Goal: Task Accomplishment & Management: Use online tool/utility

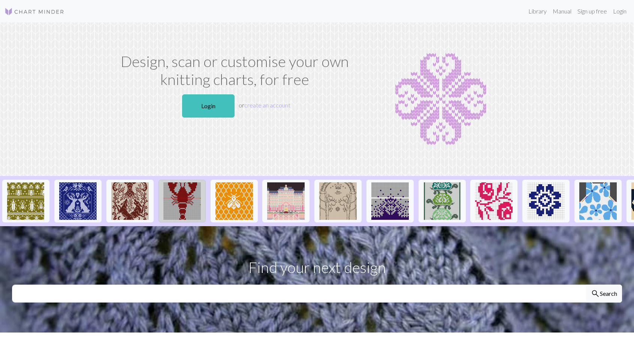
click at [187, 193] on img at bounding box center [181, 200] width 37 height 37
click at [215, 105] on link "Login" at bounding box center [208, 105] width 52 height 23
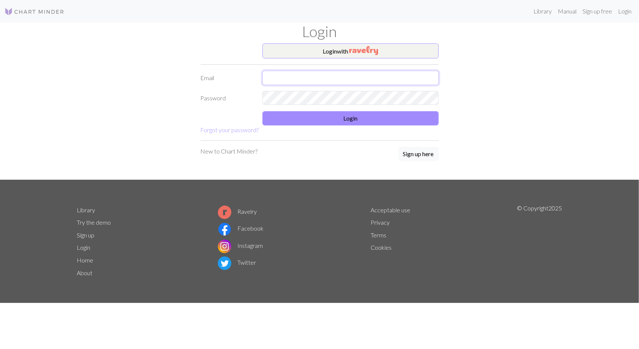
type input "paintmeaw@hotmail.com"
click at [335, 118] on button "Login" at bounding box center [350, 118] width 176 height 14
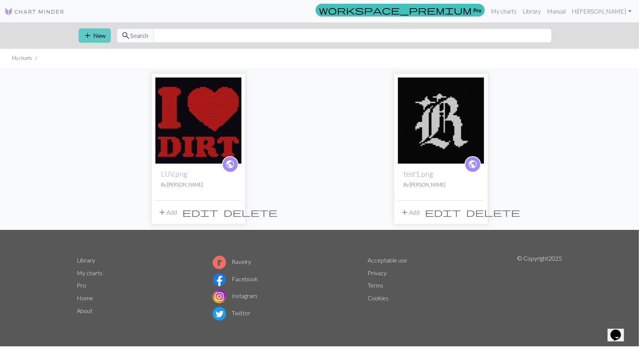
click at [87, 34] on span "add" at bounding box center [87, 35] width 9 height 10
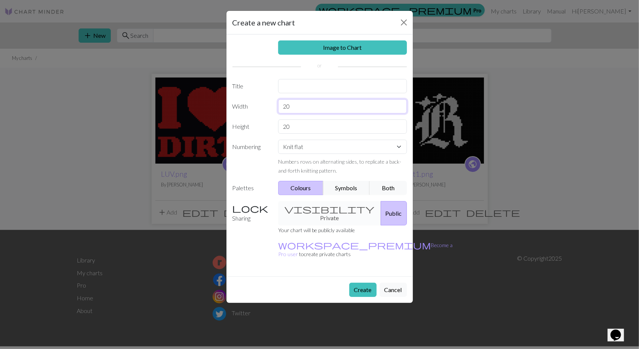
click at [304, 108] on input "20" at bounding box center [342, 106] width 129 height 14
click at [303, 108] on input "20" at bounding box center [342, 106] width 129 height 14
type input "72"
click at [298, 127] on input "20" at bounding box center [342, 126] width 129 height 14
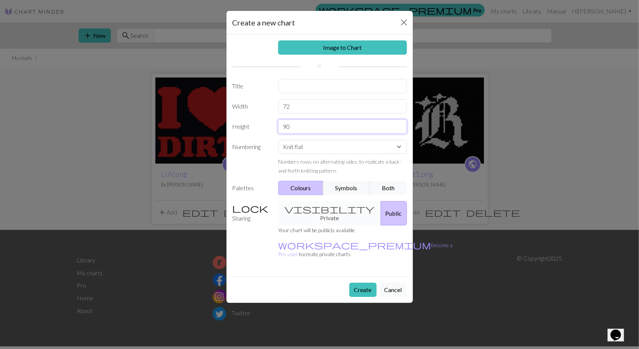
type input "90"
click at [341, 89] on input "text" at bounding box center [342, 86] width 129 height 14
type input "W1"
click at [352, 46] on link "Image to Chart" at bounding box center [342, 47] width 129 height 14
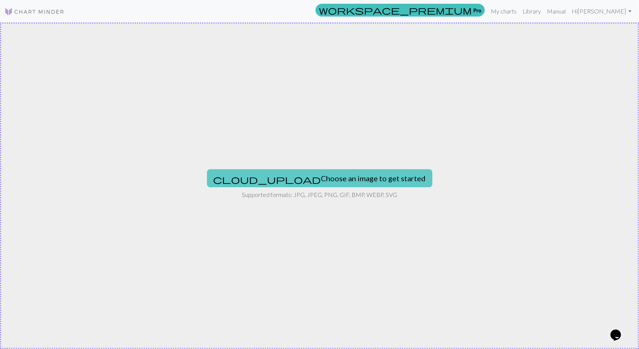
click at [317, 180] on button "cloud_upload Choose an image to get started" at bounding box center [319, 178] width 225 height 18
click at [332, 179] on button "cloud_upload Choose an image to get started" at bounding box center [319, 178] width 225 height 18
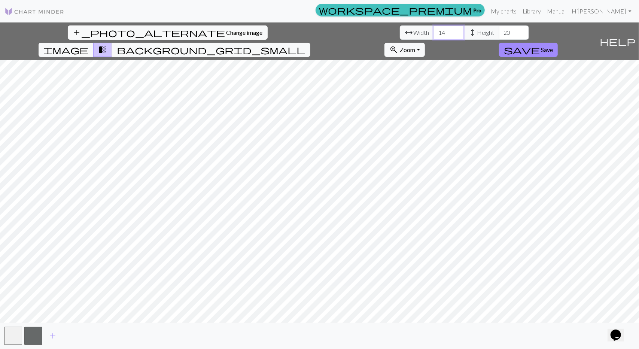
click at [434, 33] on input "14" at bounding box center [449, 32] width 30 height 14
type input "72"
click at [499, 32] on input "20" at bounding box center [514, 32] width 30 height 14
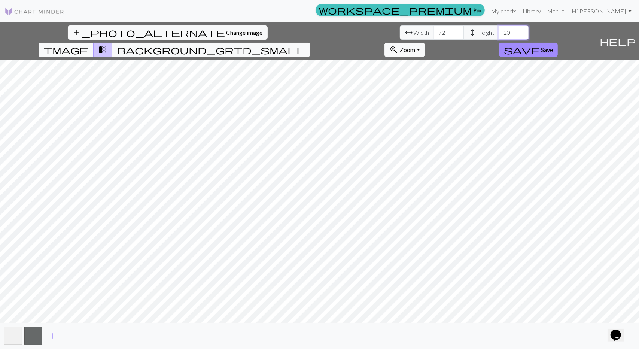
drag, startPoint x: 260, startPoint y: 30, endPoint x: 248, endPoint y: 32, distance: 12.4
click at [400, 32] on div "arrow_range Width 72 height Height 20" at bounding box center [464, 32] width 129 height 14
click at [306, 45] on span "background_grid_small" at bounding box center [211, 50] width 189 height 10
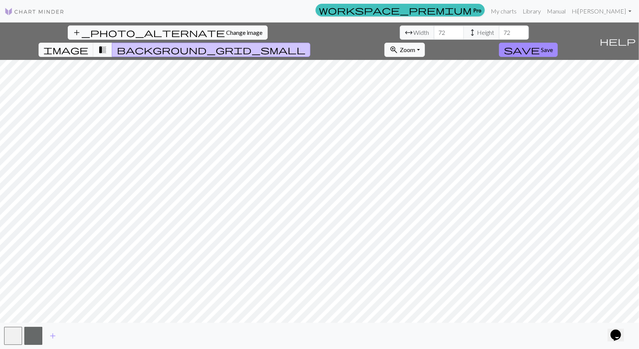
click at [107, 45] on span "transition_fade" at bounding box center [102, 50] width 9 height 10
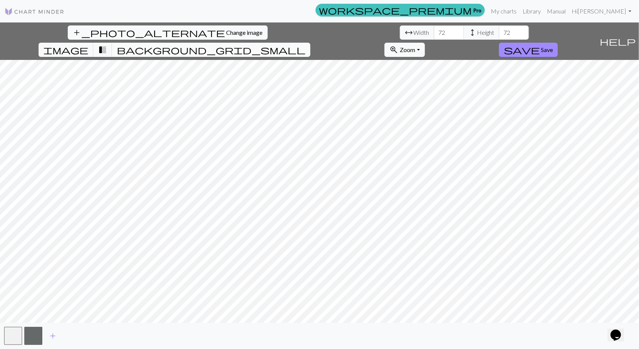
click at [306, 45] on span "background_grid_small" at bounding box center [211, 50] width 189 height 10
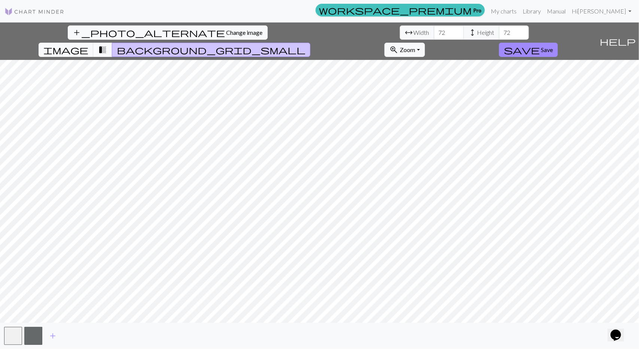
click at [107, 45] on span "transition_fade" at bounding box center [102, 50] width 9 height 10
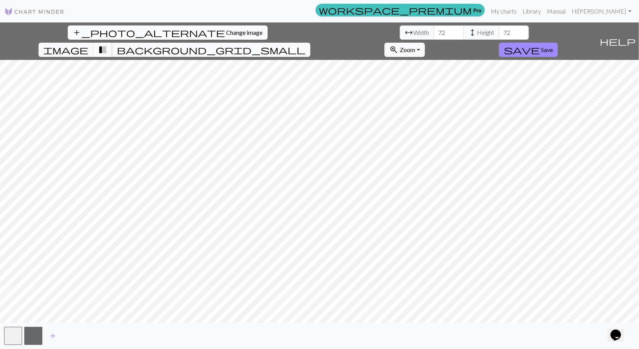
click at [107, 45] on span "transition_fade" at bounding box center [102, 50] width 9 height 10
click at [88, 45] on span "image" at bounding box center [65, 50] width 45 height 10
click at [107, 45] on span "transition_fade" at bounding box center [102, 50] width 9 height 10
click at [310, 43] on button "background_grid_small" at bounding box center [211, 50] width 198 height 14
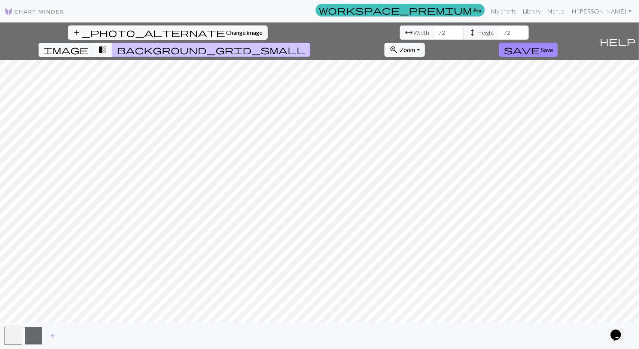
click at [36, 337] on button "button" at bounding box center [33, 336] width 18 height 18
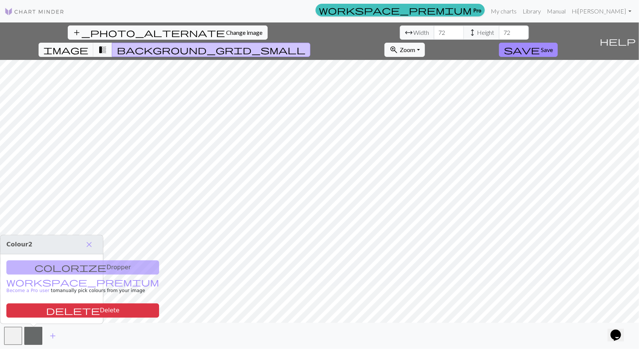
click at [72, 272] on div "colorize Dropper workspace_premium Become a Pro user to manually pick colours f…" at bounding box center [51, 288] width 103 height 69
click at [40, 334] on button "button" at bounding box center [33, 336] width 18 height 18
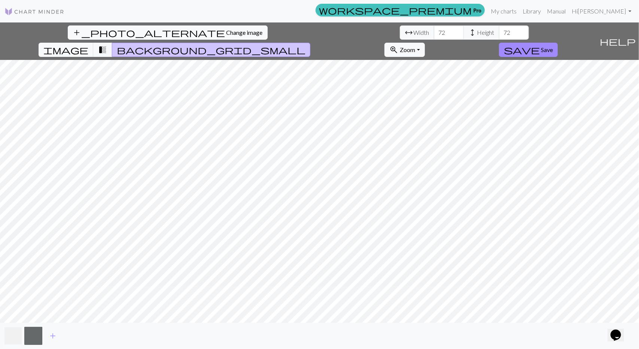
click at [18, 337] on button "button" at bounding box center [13, 336] width 18 height 18
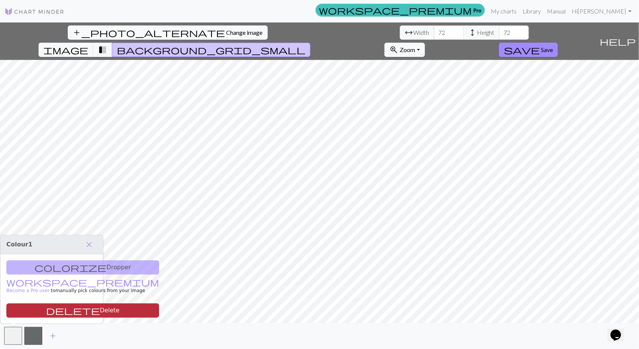
click at [46, 309] on span "delete" at bounding box center [73, 310] width 54 height 10
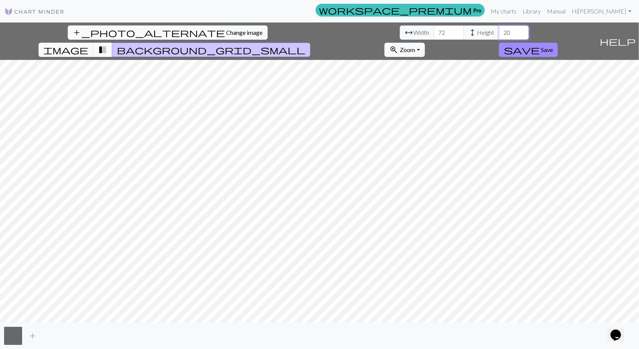
type input "20"
click at [107, 45] on span "transition_fade" at bounding box center [102, 50] width 9 height 10
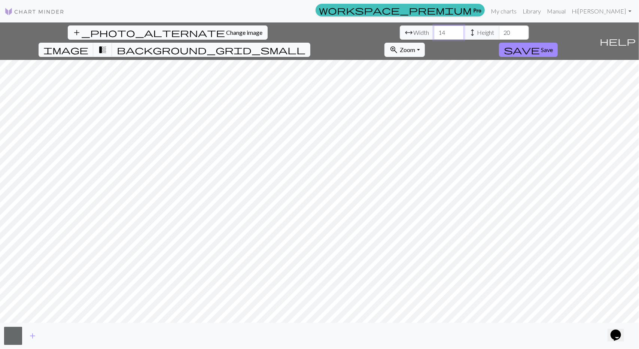
type input "14"
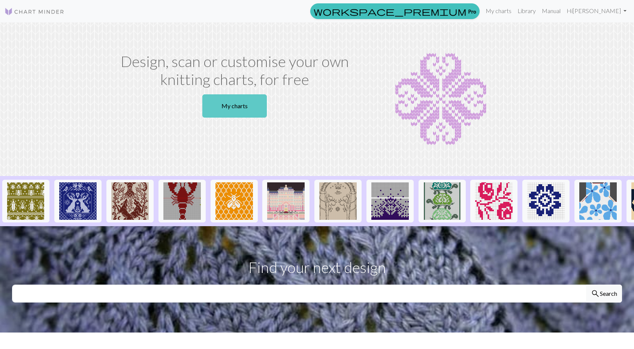
click at [242, 101] on link "My charts" at bounding box center [234, 105] width 64 height 23
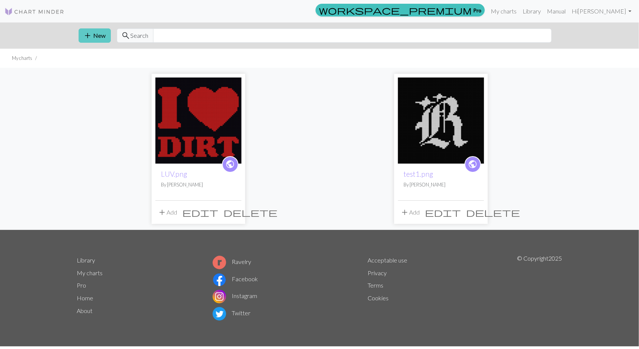
click at [90, 33] on span "add" at bounding box center [87, 35] width 9 height 10
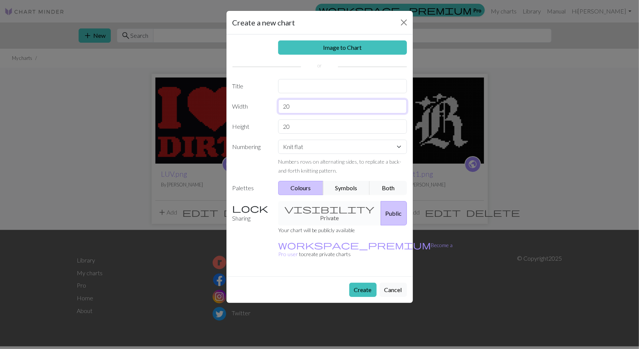
click at [301, 105] on input "20" at bounding box center [342, 106] width 129 height 14
type input "72"
click at [321, 123] on input "20" at bounding box center [342, 126] width 129 height 14
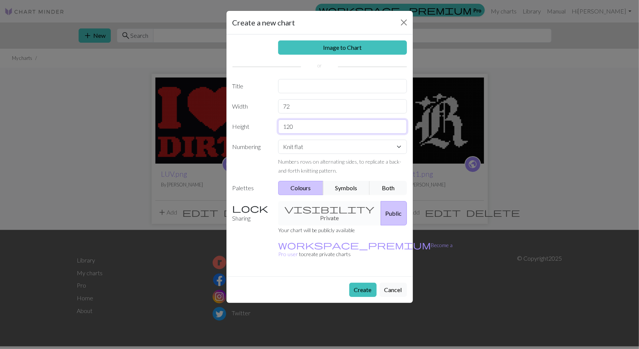
type input "120"
click at [331, 147] on select "Knit flat Knit in the round Lace knitting Cross stitch" at bounding box center [342, 147] width 129 height 14
click at [300, 91] on input "text" at bounding box center [342, 86] width 129 height 14
type input "Wood"
click at [368, 283] on button "Create" at bounding box center [362, 290] width 27 height 14
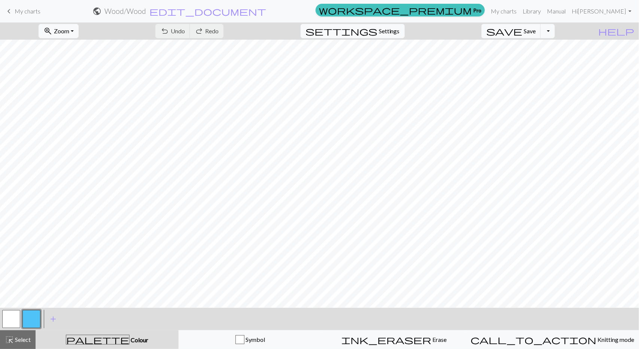
click at [24, 10] on span "My charts" at bounding box center [28, 10] width 26 height 7
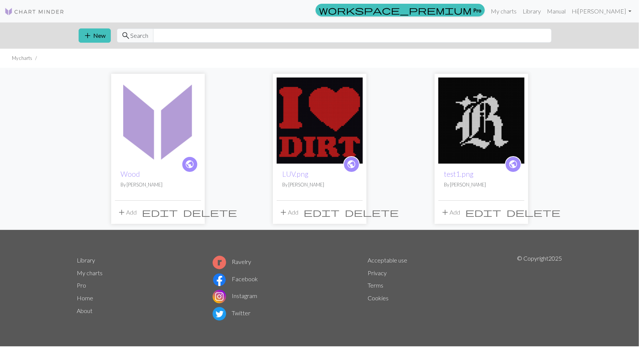
click at [175, 211] on button "edit" at bounding box center [160, 212] width 41 height 14
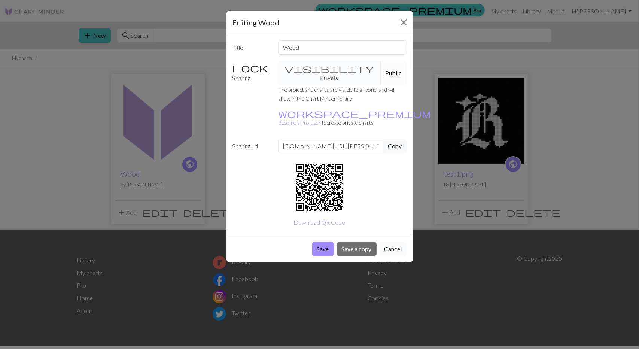
click at [392, 242] on button "Cancel" at bounding box center [393, 249] width 27 height 14
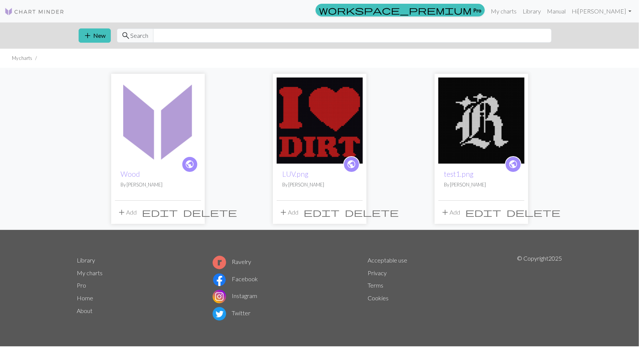
click at [157, 151] on img at bounding box center [158, 121] width 86 height 86
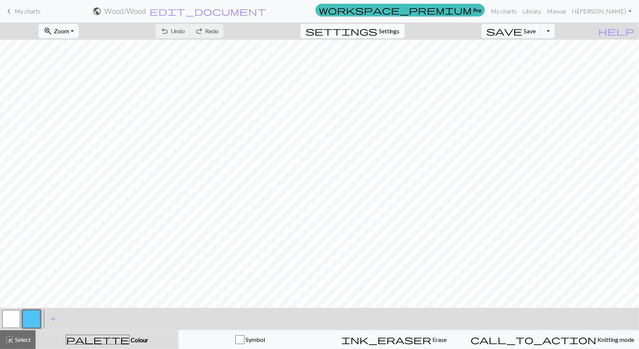
click at [396, 30] on span "Settings" at bounding box center [389, 31] width 21 height 9
select select "aran"
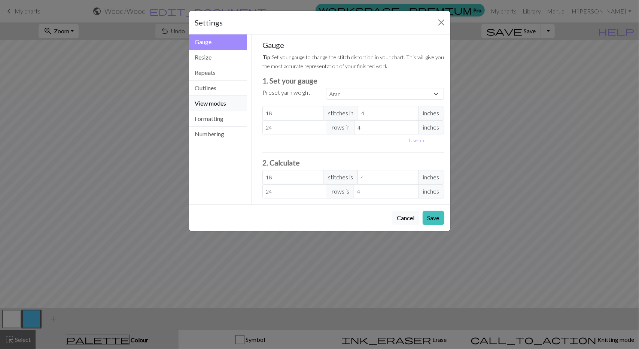
click at [213, 106] on button "View modes" at bounding box center [218, 103] width 58 height 15
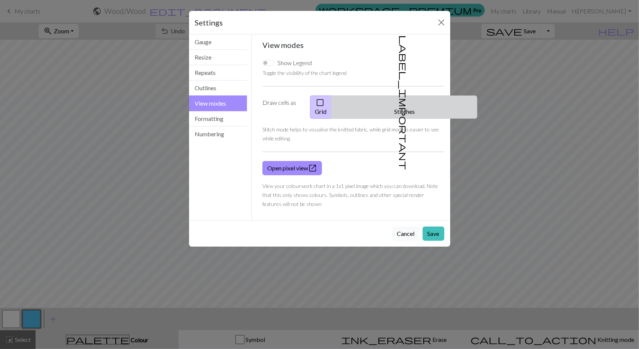
click at [416, 101] on button "label_important Stitches" at bounding box center [404, 106] width 146 height 23
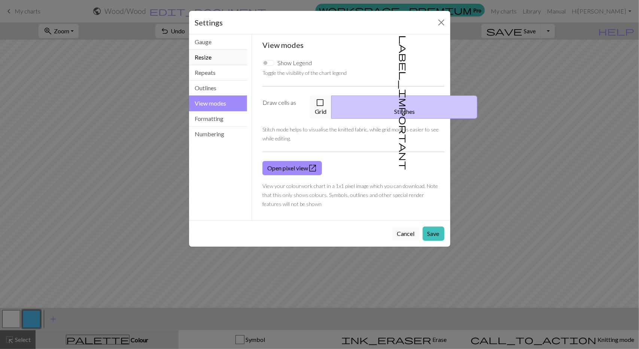
click at [205, 57] on button "Resize" at bounding box center [218, 57] width 58 height 15
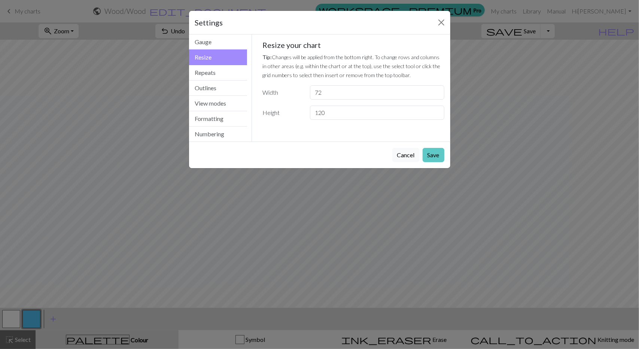
click at [431, 150] on button "Save" at bounding box center [434, 155] width 22 height 14
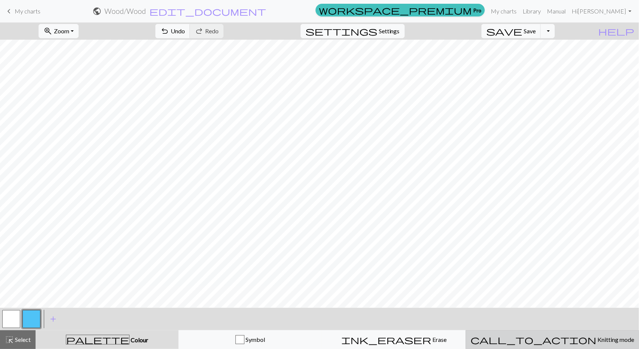
click at [596, 340] on span "Knitting mode" at bounding box center [615, 339] width 38 height 7
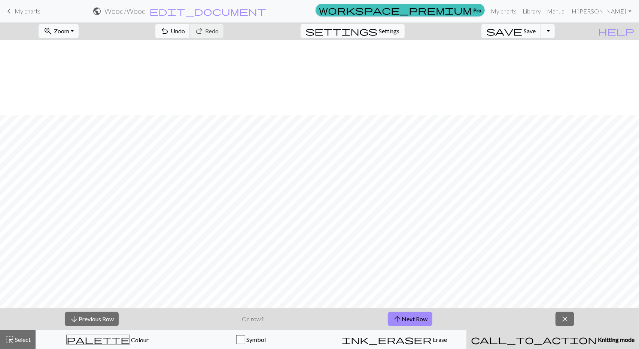
scroll to position [262, 0]
click at [393, 33] on span "Settings" at bounding box center [389, 31] width 21 height 9
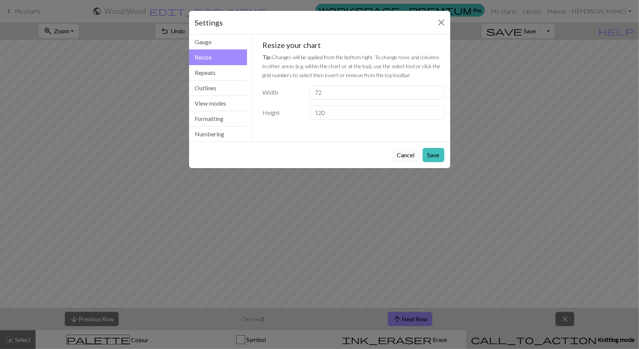
click at [407, 155] on button "Cancel" at bounding box center [405, 155] width 27 height 14
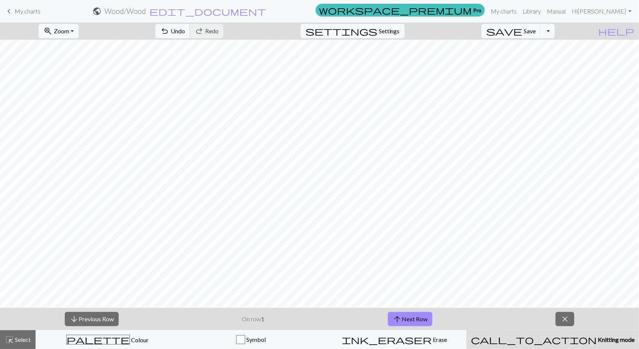
scroll to position [412, 0]
click at [277, 338] on div "Symbol" at bounding box center [251, 339] width 134 height 9
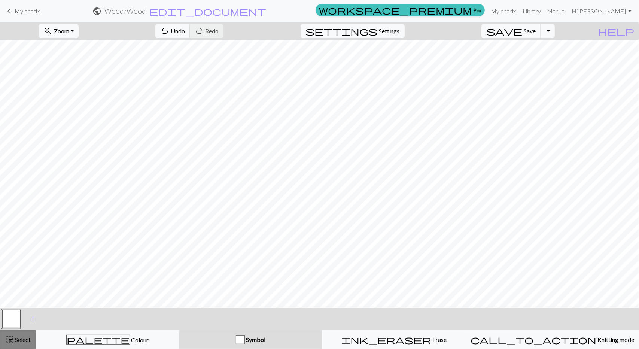
click at [10, 337] on span "highlight_alt" at bounding box center [9, 339] width 9 height 10
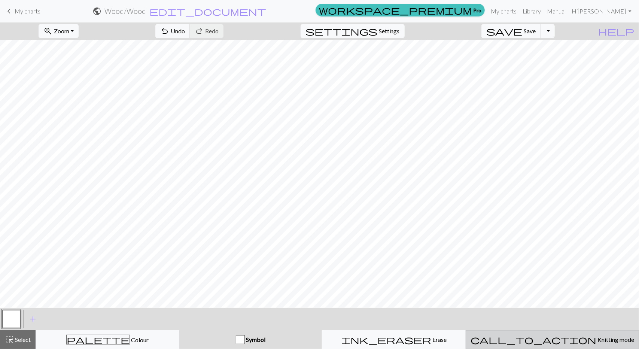
click at [572, 335] on div "call_to_action Knitting mode Knitting mode" at bounding box center [553, 339] width 164 height 9
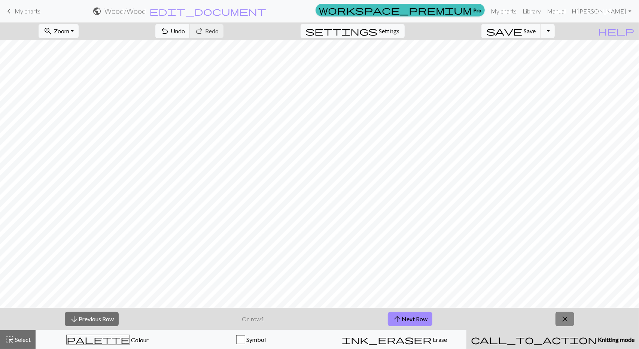
click at [564, 318] on span "close" at bounding box center [565, 319] width 9 height 10
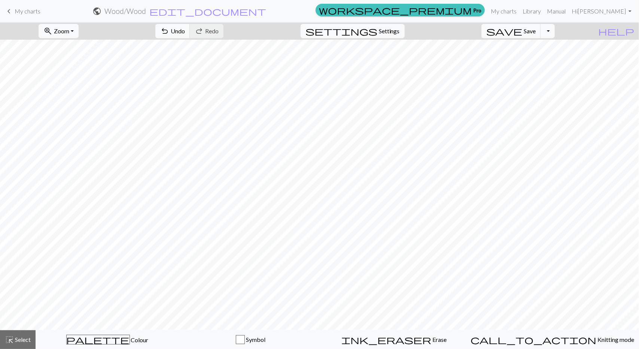
click at [13, 9] on link "keyboard_arrow_left My charts" at bounding box center [22, 11] width 36 height 13
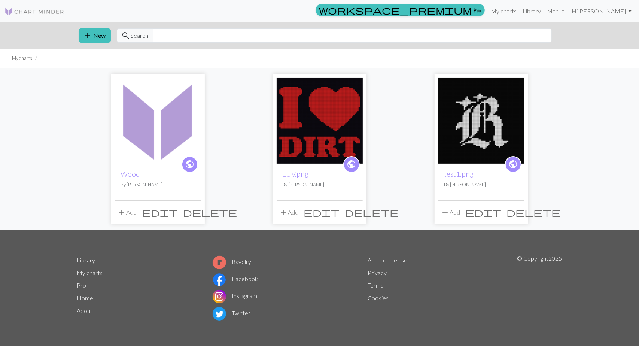
click at [193, 209] on span "delete" at bounding box center [210, 212] width 54 height 10
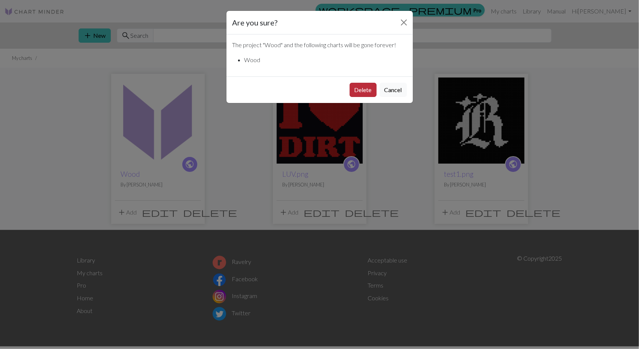
click at [366, 89] on button "Delete" at bounding box center [363, 90] width 27 height 14
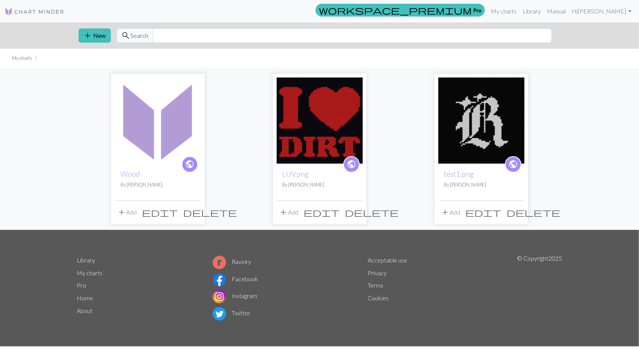
click at [121, 206] on button "add Add" at bounding box center [127, 212] width 25 height 14
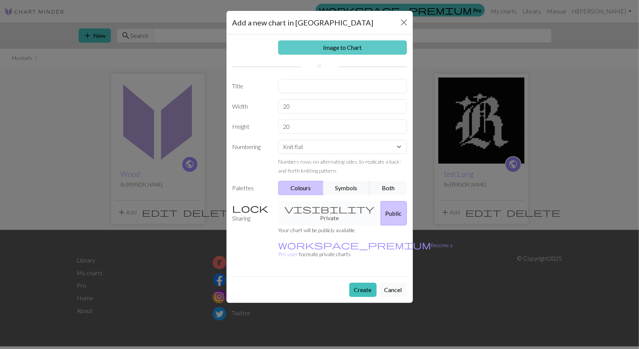
click at [334, 46] on link "Image to Chart" at bounding box center [342, 47] width 129 height 14
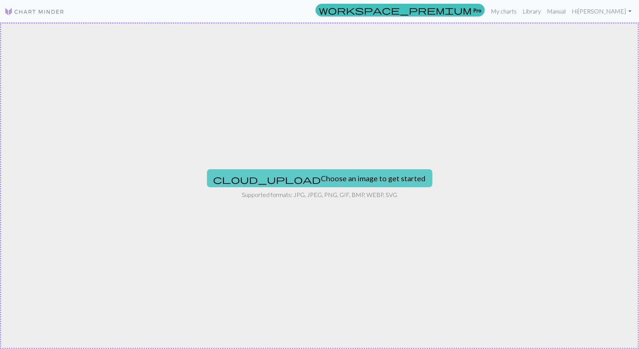
click at [337, 177] on button "cloud_upload Choose an image to get started" at bounding box center [319, 178] width 225 height 18
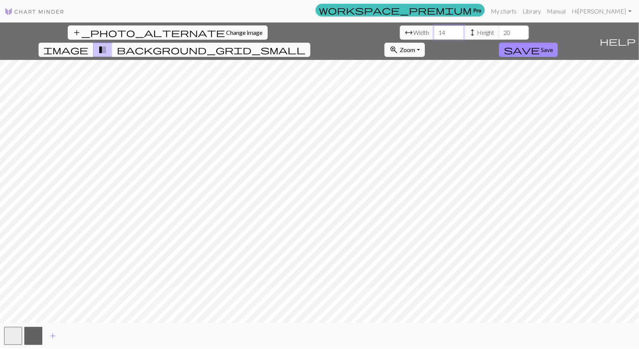
click at [434, 27] on input "14" at bounding box center [449, 32] width 30 height 14
drag, startPoint x: 195, startPoint y: 32, endPoint x: 180, endPoint y: 33, distance: 15.0
click at [400, 33] on div "arrow_range Width 14 height Height 20" at bounding box center [464, 32] width 129 height 14
type input "72"
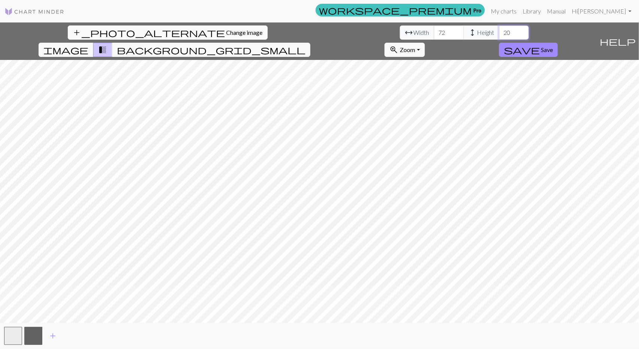
click at [499, 32] on input "20" at bounding box center [514, 32] width 30 height 14
click at [314, 349] on html "This website uses cookies to ensure you get the best experience on our website.…" at bounding box center [319, 174] width 639 height 349
click at [499, 31] on input "20" at bounding box center [514, 32] width 30 height 14
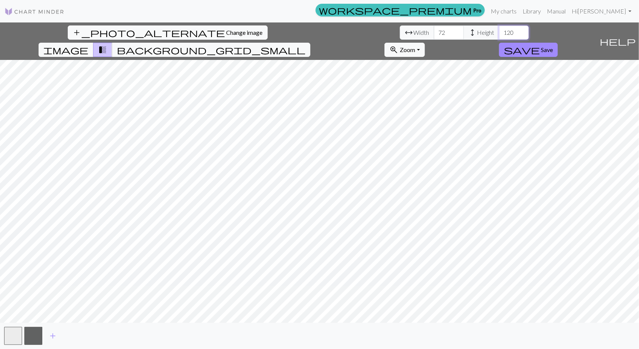
type input "120"
click at [325, 328] on div "add_photo_alternate Change image arrow_range Width 72 height Height 120 image t…" at bounding box center [319, 185] width 639 height 327
click at [306, 45] on span "background_grid_small" at bounding box center [211, 50] width 189 height 10
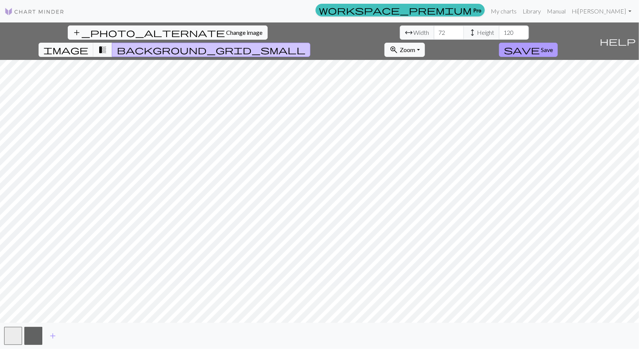
click at [553, 46] on span "Save" at bounding box center [547, 49] width 12 height 7
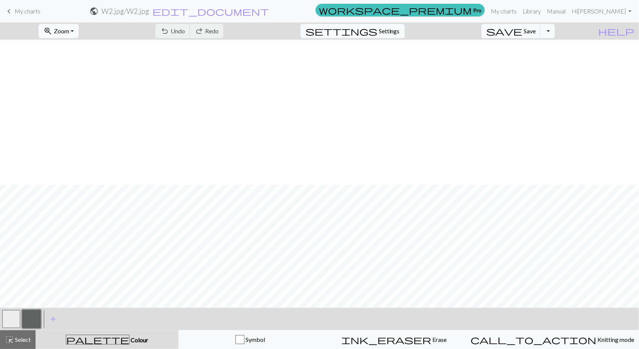
scroll to position [187, 0]
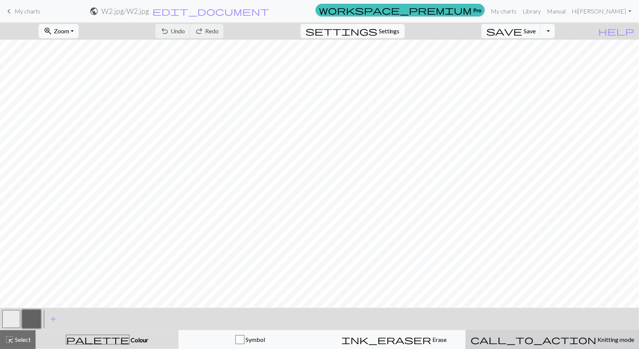
click at [596, 340] on span "Knitting mode" at bounding box center [615, 339] width 38 height 7
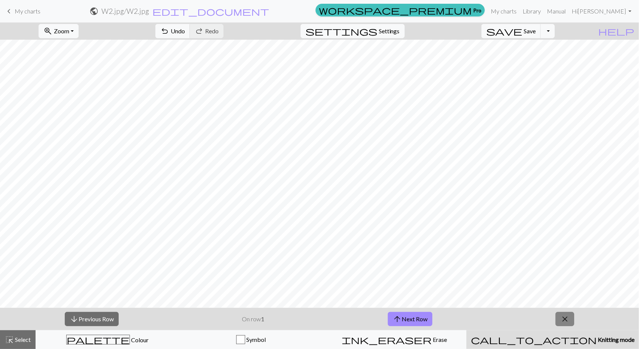
click at [562, 316] on span "close" at bounding box center [565, 319] width 9 height 10
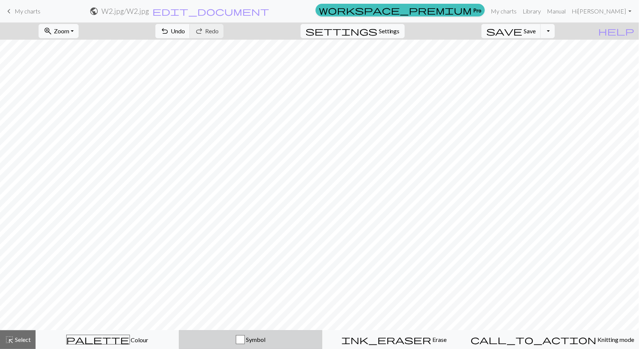
click at [256, 338] on span "Symbol" at bounding box center [255, 339] width 21 height 7
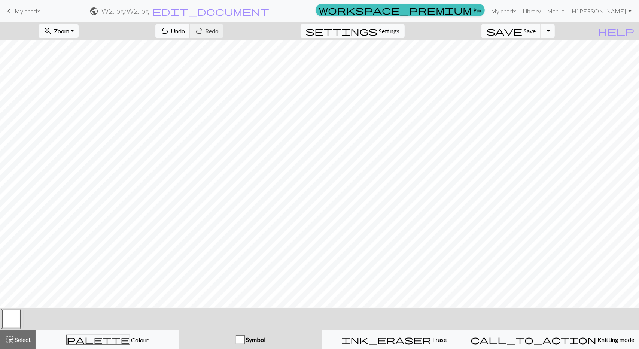
click at [245, 338] on div "button" at bounding box center [240, 339] width 9 height 9
click at [32, 318] on span "add" at bounding box center [32, 319] width 9 height 10
click at [33, 320] on button "button" at bounding box center [31, 319] width 18 height 18
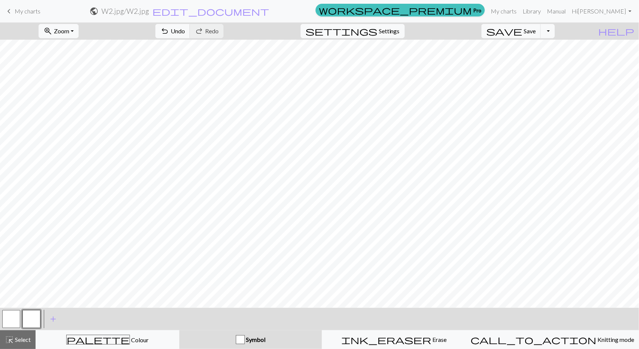
click at [33, 320] on div "Edit symbol Name d f g h j k p s t F H J O P T / | 0 1 2 3 4 5 6 7 8 9 e m n G …" at bounding box center [319, 174] width 639 height 349
click at [130, 339] on span "Colour" at bounding box center [139, 339] width 19 height 7
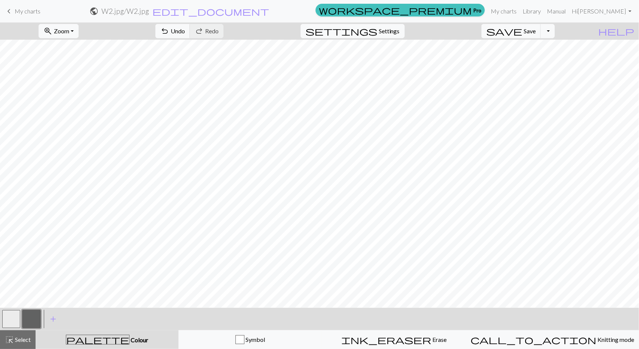
click at [29, 316] on button "button" at bounding box center [31, 319] width 18 height 18
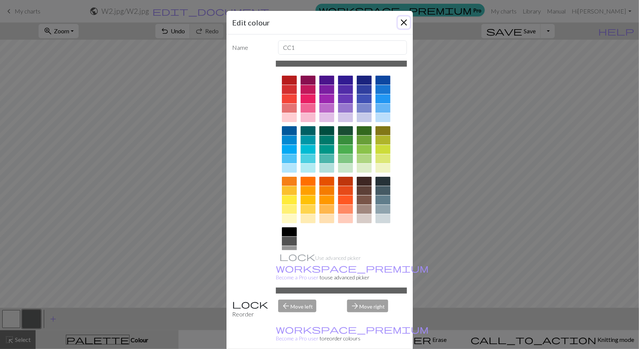
click at [402, 21] on button "Close" at bounding box center [404, 22] width 12 height 12
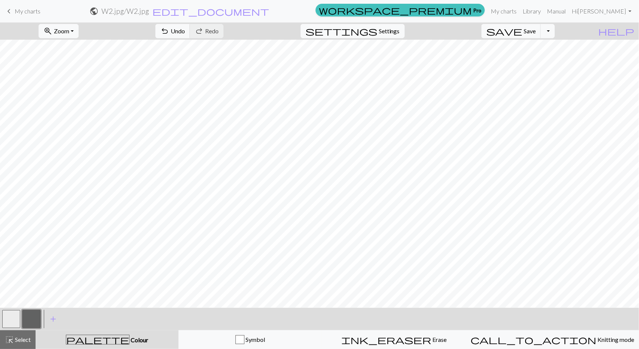
click at [9, 316] on button "button" at bounding box center [11, 319] width 18 height 18
click at [35, 317] on button "button" at bounding box center [31, 319] width 18 height 18
click at [10, 320] on button "button" at bounding box center [11, 319] width 18 height 18
click at [37, 317] on button "button" at bounding box center [31, 319] width 18 height 18
click at [13, 319] on button "button" at bounding box center [11, 319] width 18 height 18
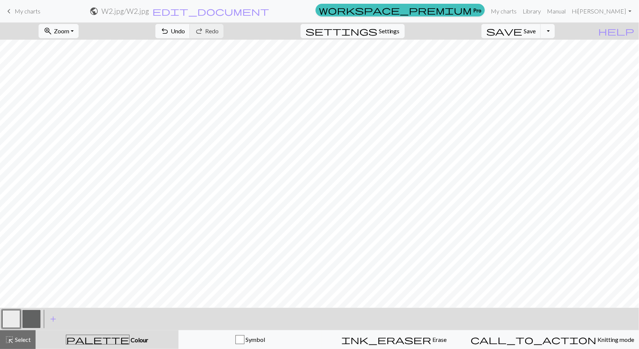
click at [15, 316] on button "button" at bounding box center [11, 319] width 18 height 18
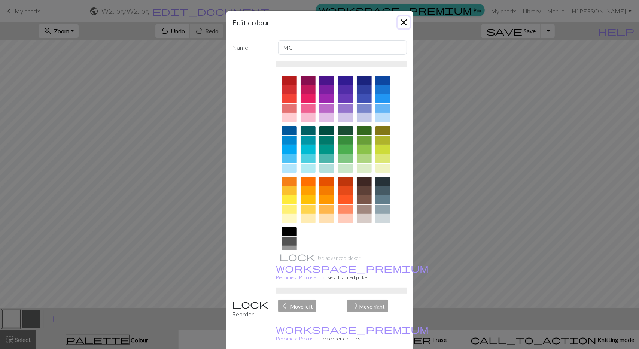
click at [403, 23] on button "Close" at bounding box center [404, 22] width 12 height 12
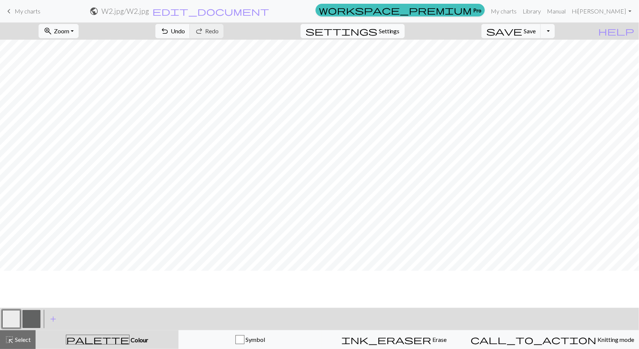
scroll to position [37, 0]
click at [28, 319] on button "button" at bounding box center [31, 319] width 18 height 18
click at [19, 318] on button "button" at bounding box center [11, 319] width 18 height 18
click at [31, 316] on button "button" at bounding box center [31, 319] width 18 height 18
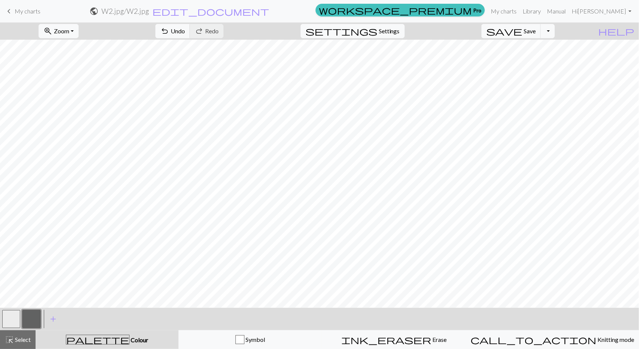
click at [35, 322] on button "button" at bounding box center [31, 319] width 18 height 18
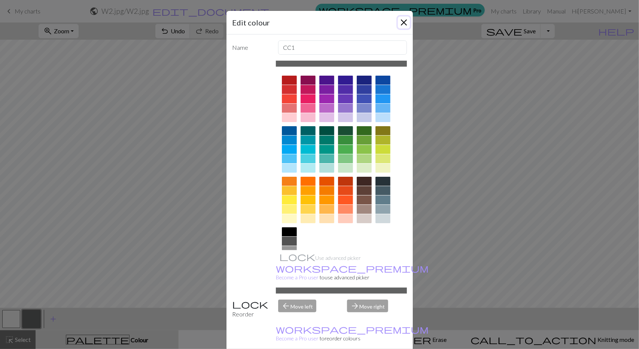
click at [398, 18] on button "Close" at bounding box center [404, 22] width 12 height 12
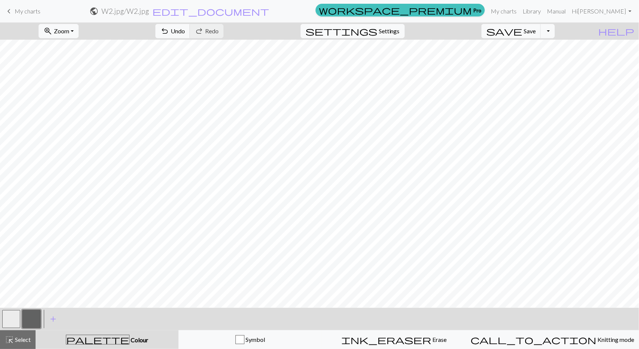
click at [16, 316] on button "button" at bounding box center [11, 319] width 18 height 18
click at [36, 319] on button "button" at bounding box center [31, 319] width 18 height 18
click at [15, 318] on button "button" at bounding box center [11, 319] width 18 height 18
click at [33, 321] on button "button" at bounding box center [31, 319] width 18 height 18
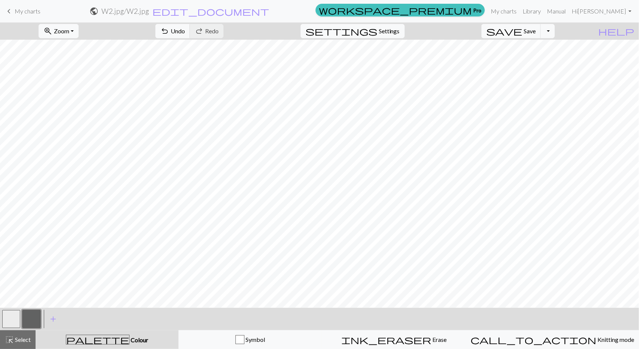
click at [17, 319] on button "button" at bounding box center [11, 319] width 18 height 18
click at [34, 323] on button "button" at bounding box center [31, 319] width 18 height 18
click at [11, 319] on button "button" at bounding box center [11, 319] width 18 height 18
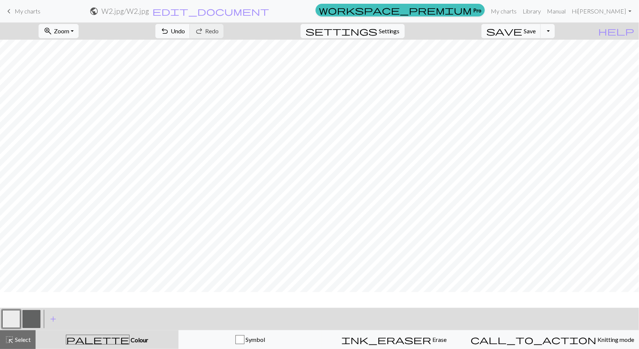
scroll to position [0, 0]
click at [34, 320] on button "button" at bounding box center [31, 319] width 18 height 18
click at [14, 319] on button "button" at bounding box center [11, 319] width 18 height 18
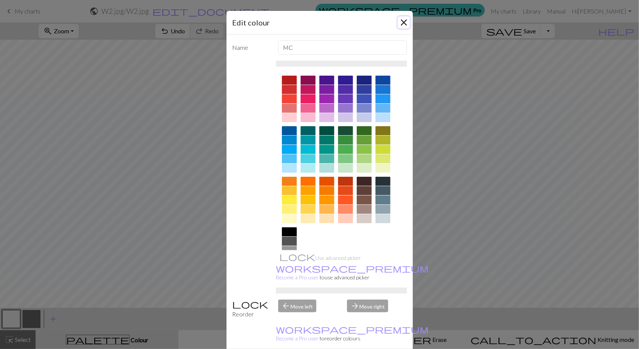
click at [401, 21] on button "Close" at bounding box center [404, 22] width 12 height 12
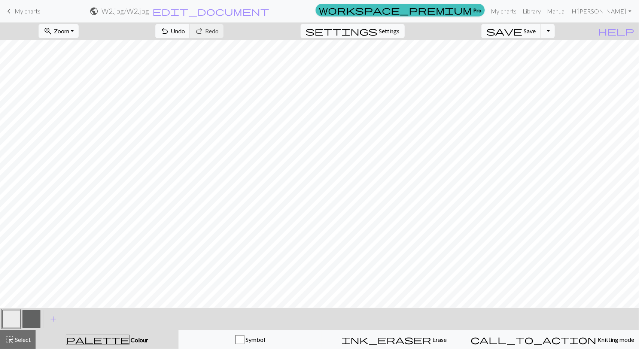
click at [31, 322] on button "button" at bounding box center [31, 319] width 18 height 18
click at [13, 319] on button "button" at bounding box center [11, 319] width 18 height 18
click at [27, 317] on button "button" at bounding box center [31, 319] width 18 height 18
click at [13, 318] on button "button" at bounding box center [11, 319] width 18 height 18
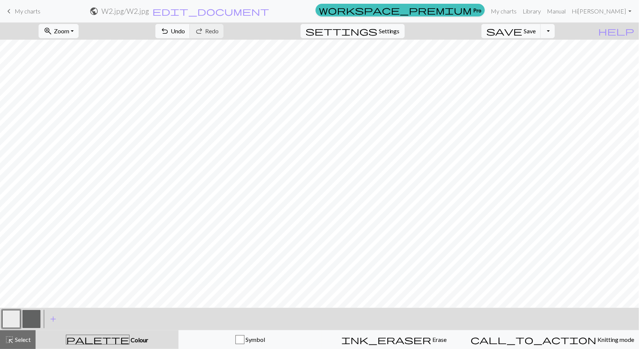
click at [35, 316] on button "button" at bounding box center [31, 319] width 18 height 18
click at [8, 321] on button "button" at bounding box center [11, 319] width 18 height 18
click at [31, 319] on button "button" at bounding box center [31, 319] width 18 height 18
click at [12, 318] on button "button" at bounding box center [11, 319] width 18 height 18
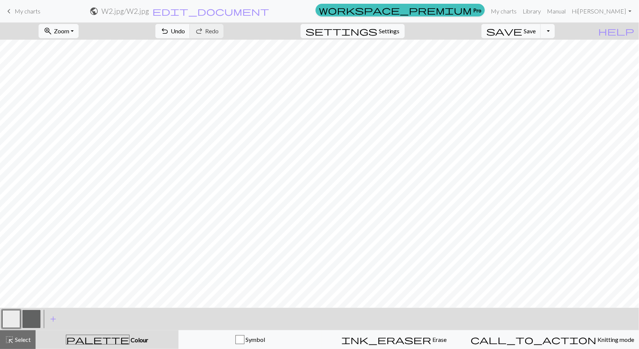
drag, startPoint x: 27, startPoint y: 322, endPoint x: 43, endPoint y: 309, distance: 20.0
click at [27, 322] on button "button" at bounding box center [31, 319] width 18 height 18
click at [12, 316] on button "button" at bounding box center [11, 319] width 18 height 18
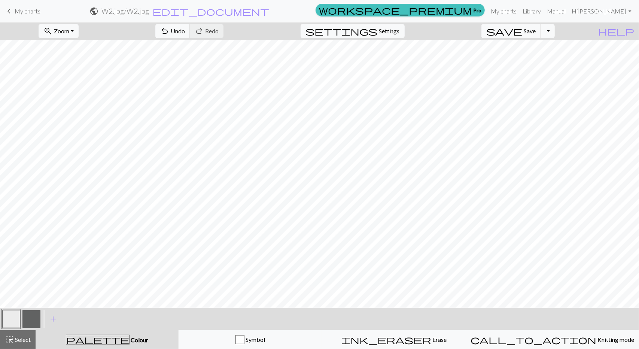
click at [32, 320] on button "button" at bounding box center [31, 319] width 18 height 18
click at [13, 319] on button "button" at bounding box center [11, 319] width 18 height 18
click at [32, 316] on button "button" at bounding box center [31, 319] width 18 height 18
click at [13, 319] on button "button" at bounding box center [11, 319] width 18 height 18
drag, startPoint x: 33, startPoint y: 319, endPoint x: 46, endPoint y: 309, distance: 16.0
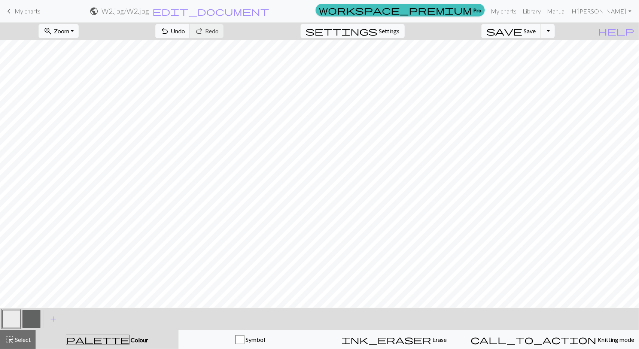
click at [34, 318] on button "button" at bounding box center [31, 319] width 18 height 18
click at [9, 316] on button "button" at bounding box center [11, 319] width 18 height 18
click at [34, 319] on button "button" at bounding box center [31, 319] width 18 height 18
click at [8, 315] on button "button" at bounding box center [11, 319] width 18 height 18
click at [29, 319] on button "button" at bounding box center [31, 319] width 18 height 18
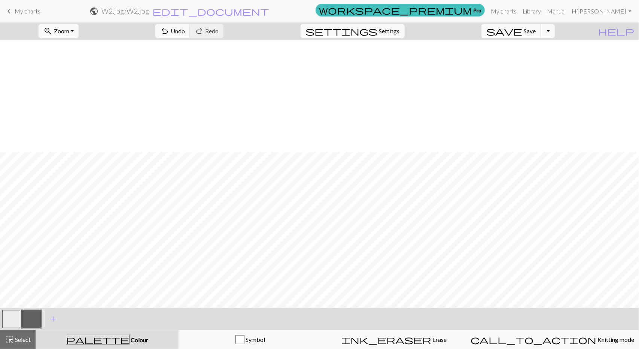
scroll to position [112, 0]
drag, startPoint x: 15, startPoint y: 319, endPoint x: 22, endPoint y: 316, distance: 7.5
click at [15, 319] on button "button" at bounding box center [11, 319] width 18 height 18
click at [26, 315] on button "button" at bounding box center [31, 319] width 18 height 18
click at [14, 322] on button "button" at bounding box center [11, 319] width 18 height 18
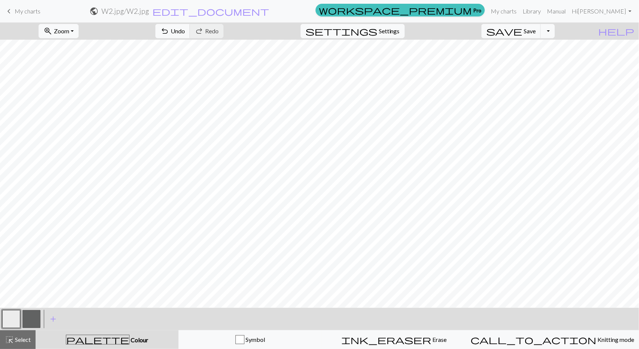
click at [34, 318] on button "button" at bounding box center [31, 319] width 18 height 18
click at [13, 321] on button "button" at bounding box center [11, 319] width 18 height 18
click at [33, 320] on button "button" at bounding box center [31, 319] width 18 height 18
click at [8, 316] on button "button" at bounding box center [11, 319] width 18 height 18
click at [33, 319] on button "button" at bounding box center [31, 319] width 18 height 18
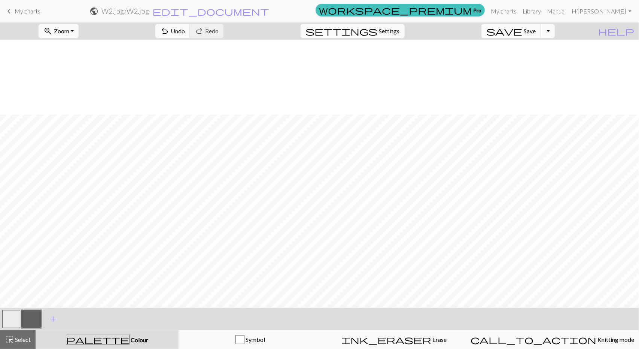
scroll to position [75, 0]
click at [79, 33] on button "zoom_in Zoom Zoom" at bounding box center [59, 31] width 40 height 14
click at [77, 47] on button "Fit all" at bounding box center [68, 47] width 59 height 12
click at [79, 31] on button "zoom_in Zoom Zoom" at bounding box center [59, 31] width 40 height 14
click at [75, 62] on button "Fit width" at bounding box center [68, 59] width 59 height 12
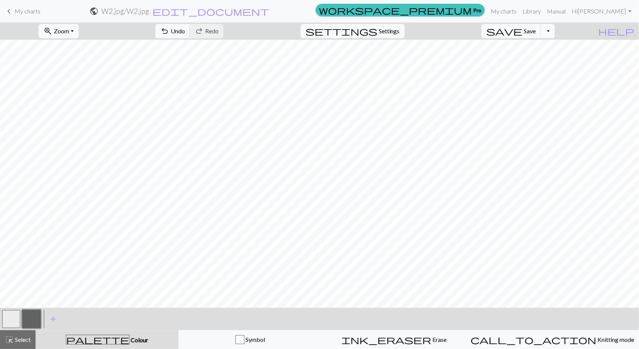
click at [79, 28] on button "zoom_in Zoom Zoom" at bounding box center [59, 31] width 40 height 14
click at [79, 71] on button "Fit height" at bounding box center [68, 71] width 59 height 12
click at [169, 33] on span "undo" at bounding box center [164, 31] width 9 height 10
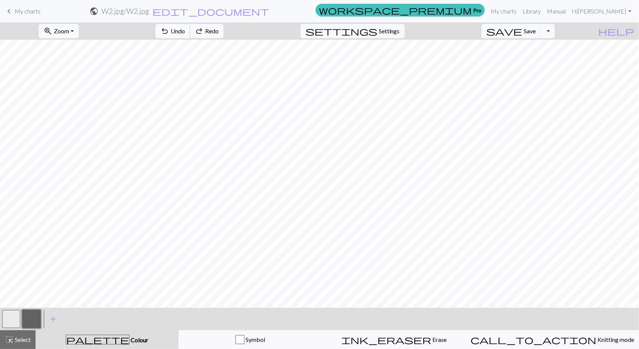
click at [169, 33] on span "undo" at bounding box center [164, 31] width 9 height 10
click at [185, 32] on span "Undo" at bounding box center [178, 30] width 14 height 7
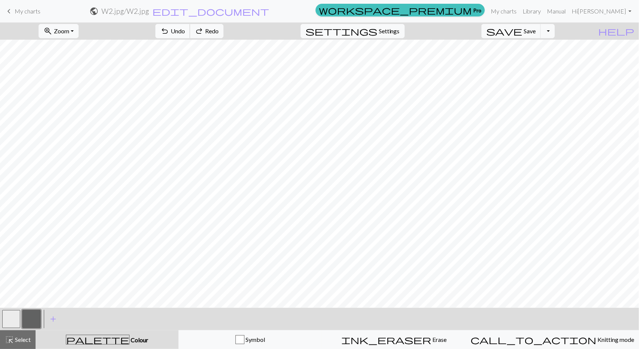
click at [185, 32] on span "Undo" at bounding box center [178, 30] width 14 height 7
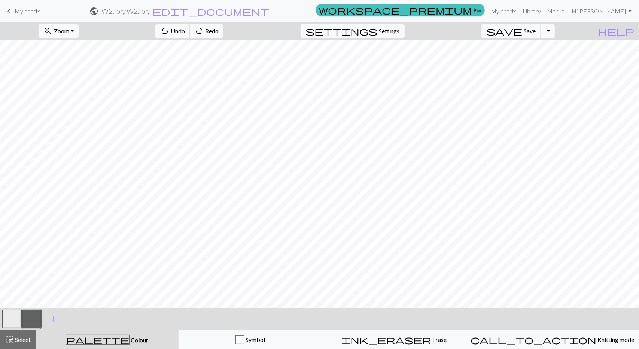
click at [185, 32] on span "Undo" at bounding box center [178, 30] width 14 height 7
click at [185, 31] on span "Undo" at bounding box center [178, 30] width 14 height 7
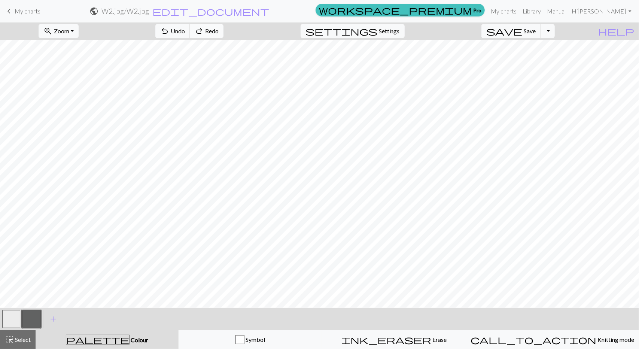
click at [204, 30] on span "redo" at bounding box center [199, 31] width 9 height 10
click at [185, 33] on span "Undo" at bounding box center [178, 30] width 14 height 7
click at [190, 31] on button "undo Undo Undo" at bounding box center [172, 31] width 35 height 14
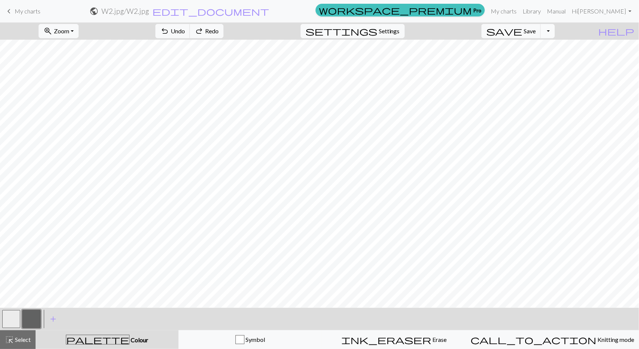
click at [555, 30] on button "Toggle Dropdown" at bounding box center [548, 31] width 14 height 14
click at [539, 59] on button "save_alt Download" at bounding box center [493, 59] width 124 height 12
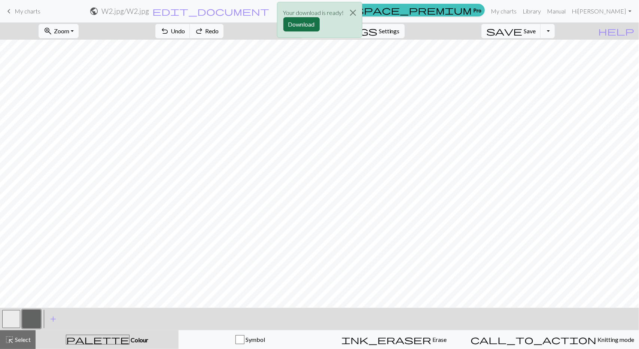
click at [296, 23] on button "Download" at bounding box center [301, 24] width 36 height 14
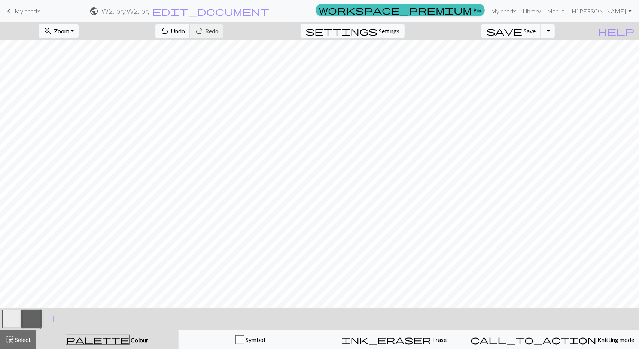
click at [11, 319] on button "button" at bounding box center [11, 319] width 18 height 18
click at [34, 318] on button "button" at bounding box center [31, 319] width 18 height 18
click at [16, 317] on button "button" at bounding box center [11, 319] width 18 height 18
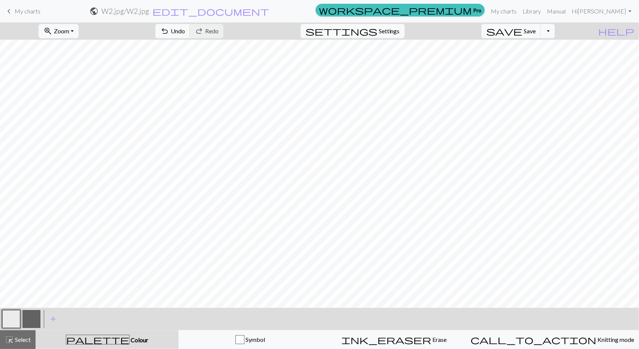
click at [32, 319] on button "button" at bounding box center [31, 319] width 18 height 18
drag, startPoint x: 12, startPoint y: 319, endPoint x: 19, endPoint y: 314, distance: 8.4
click at [12, 319] on button "button" at bounding box center [11, 319] width 18 height 18
click at [32, 321] on button "button" at bounding box center [31, 319] width 18 height 18
click at [185, 31] on span "Undo" at bounding box center [178, 30] width 14 height 7
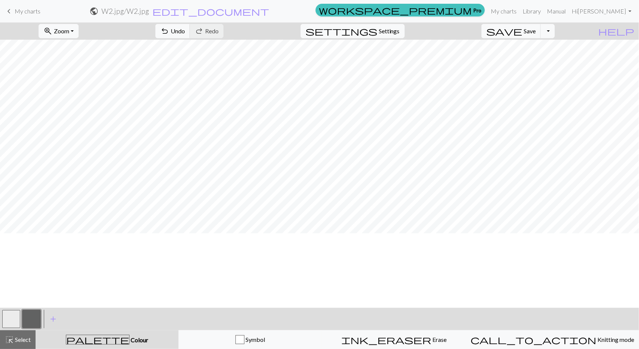
scroll to position [37, 0]
click at [13, 319] on button "button" at bounding box center [11, 319] width 18 height 18
click at [30, 316] on button "button" at bounding box center [31, 319] width 18 height 18
click at [8, 313] on button "button" at bounding box center [11, 319] width 18 height 18
click at [35, 319] on button "button" at bounding box center [31, 319] width 18 height 18
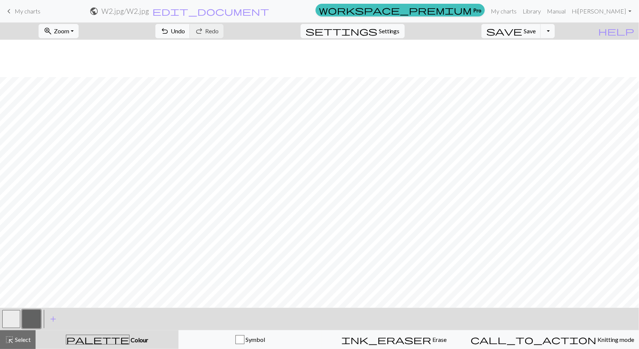
scroll to position [75, 0]
click at [33, 322] on button "button" at bounding box center [31, 319] width 18 height 18
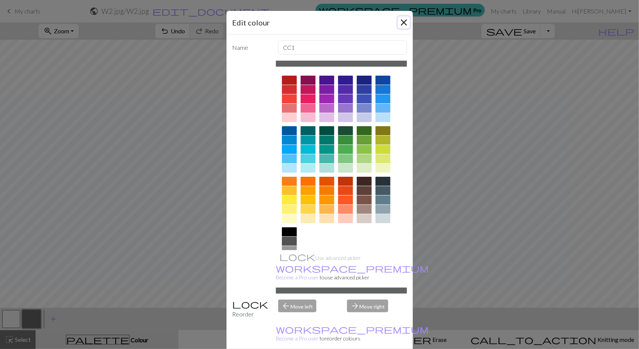
click at [401, 23] on button "Close" at bounding box center [404, 22] width 12 height 12
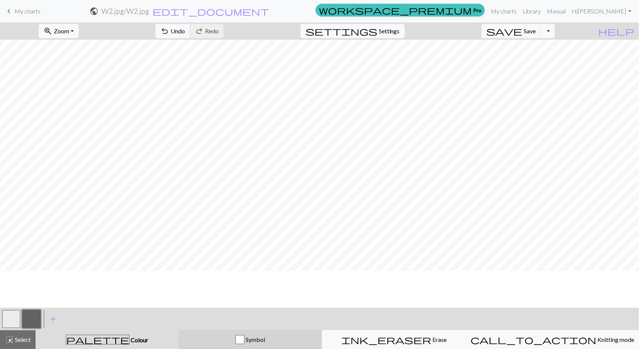
scroll to position [37, 0]
